Goal: Entertainment & Leisure: Consume media (video, audio)

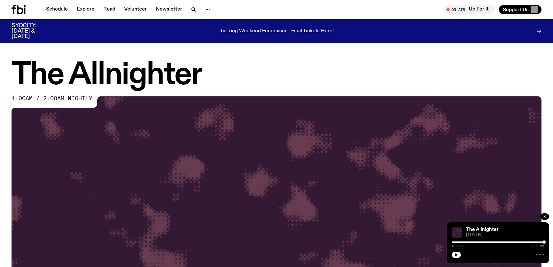
scroll to position [357, 0]
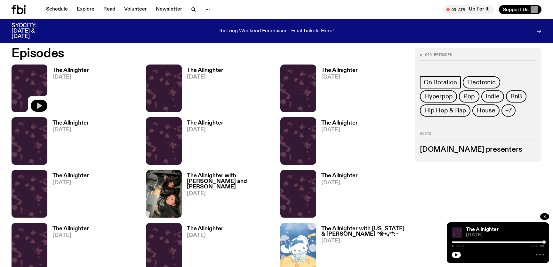
click at [43, 106] on button "button" at bounding box center [39, 106] width 17 height 12
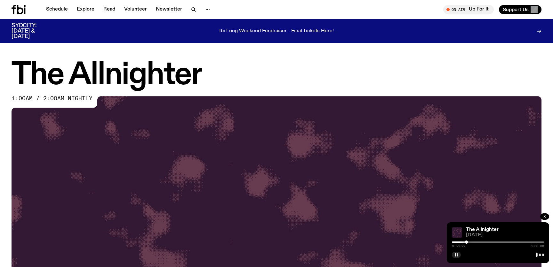
scroll to position [357, 0]
